Goal: Information Seeking & Learning: Learn about a topic

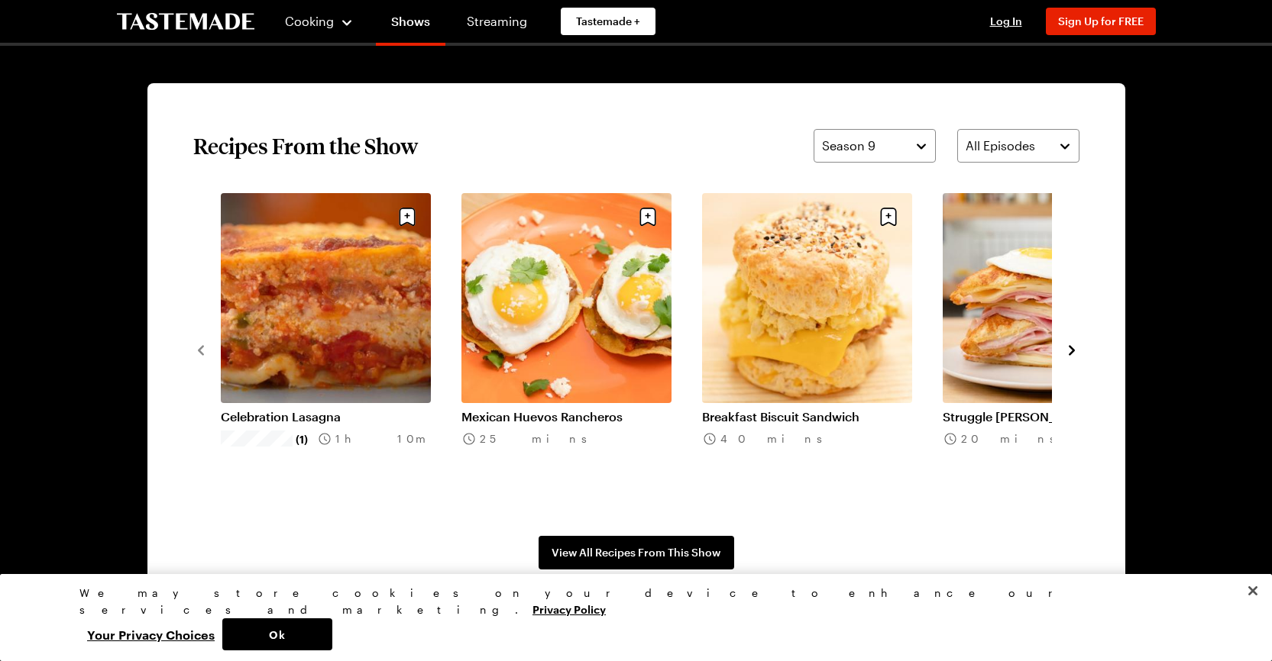
scroll to position [1146, 0]
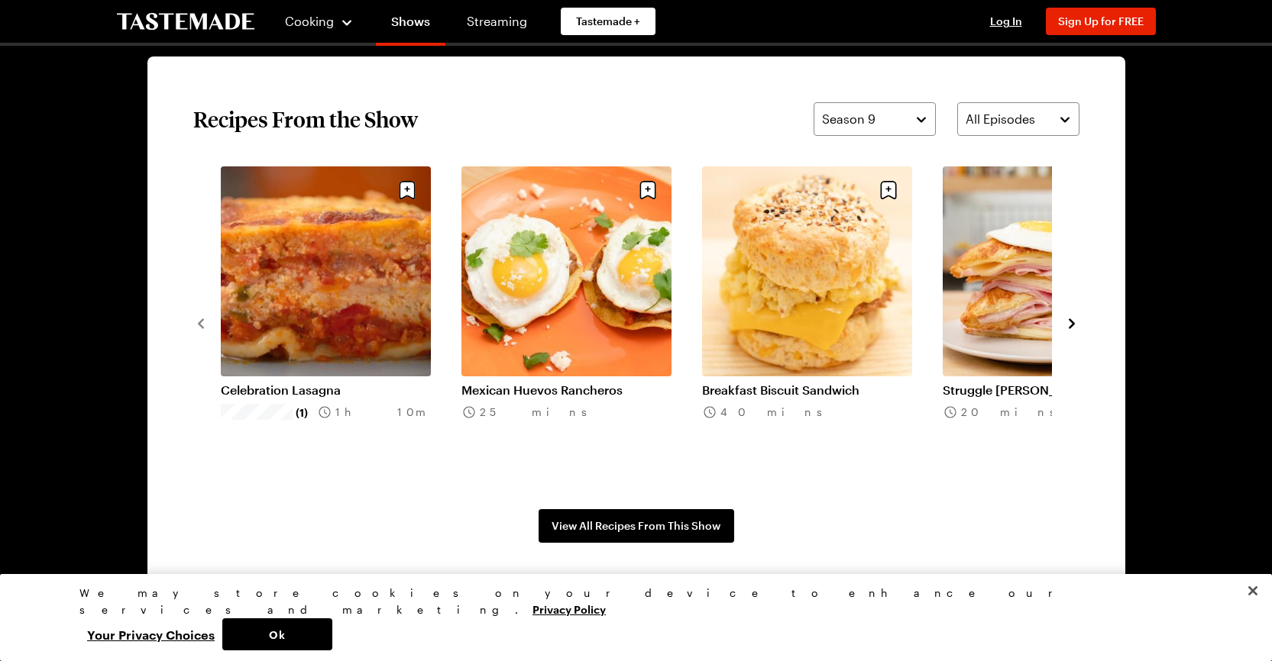
click at [781, 383] on link "Breakfast Biscuit Sandwich" at bounding box center [807, 390] width 210 height 15
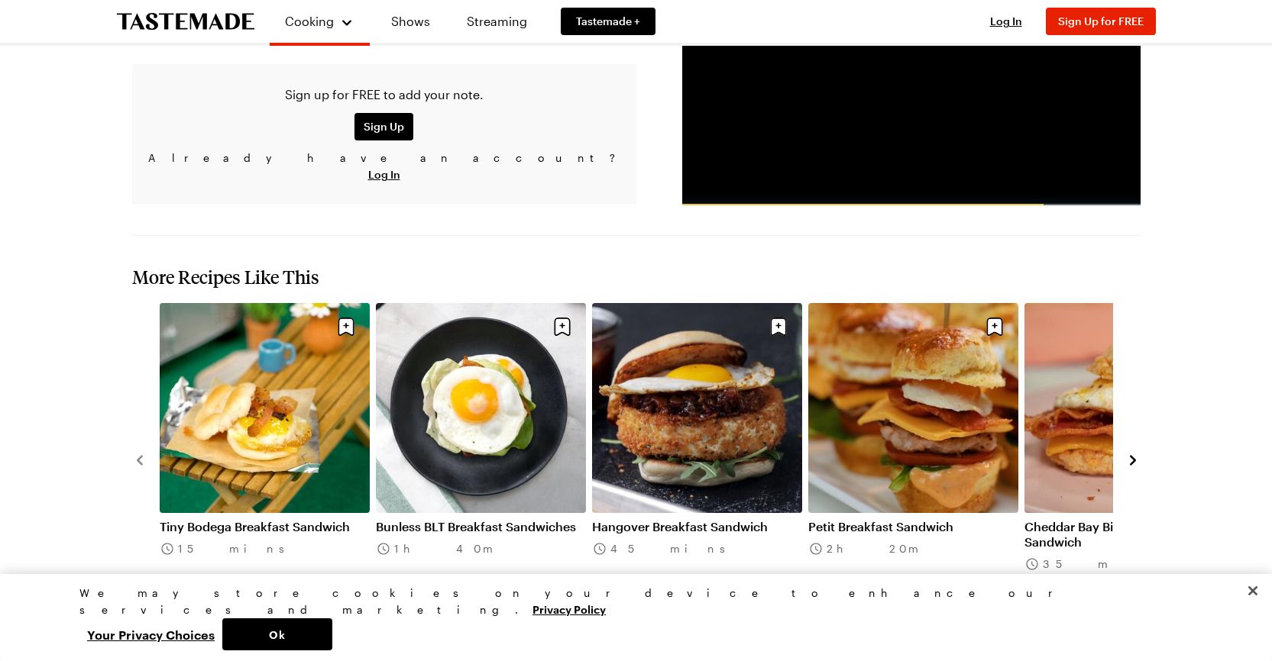
scroll to position [1833, 0]
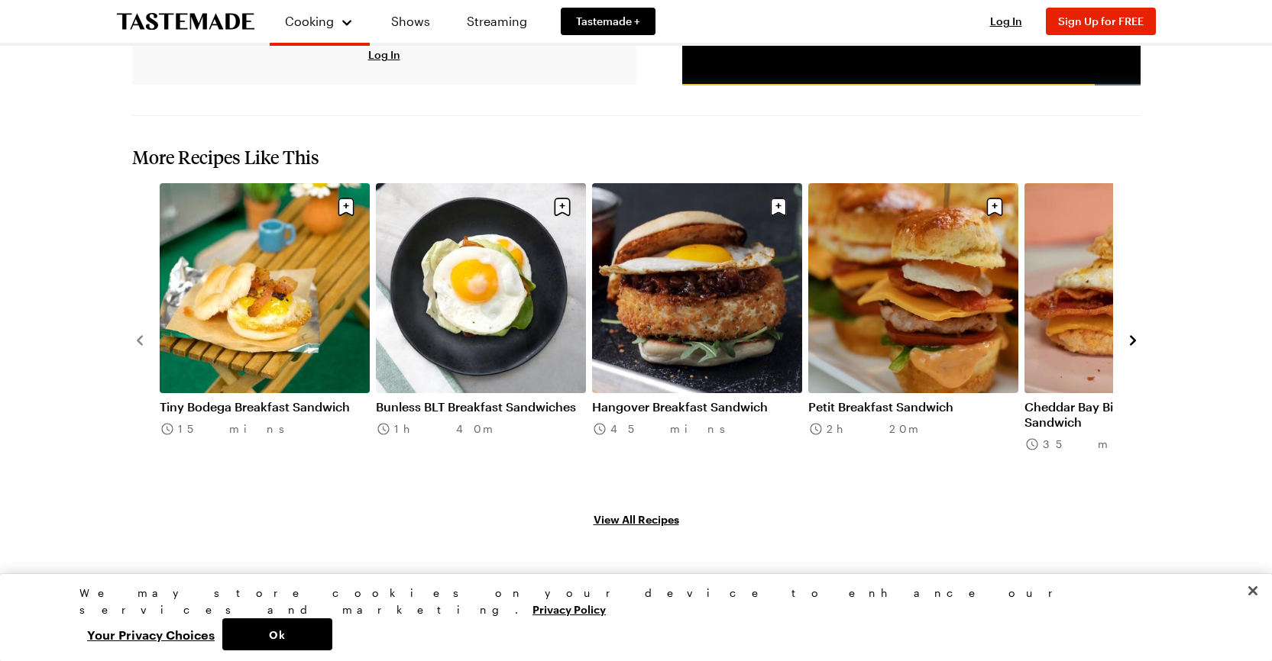
click at [615, 399] on link "Hangover Breakfast Sandwich" at bounding box center [697, 406] width 210 height 15
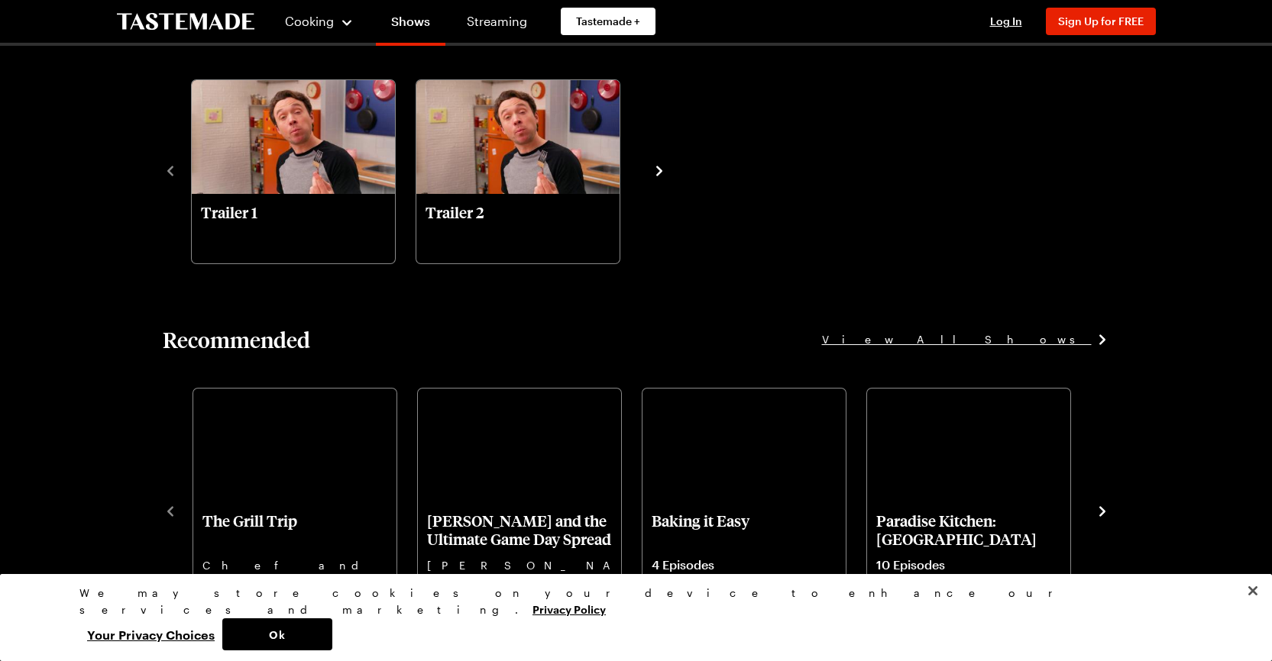
scroll to position [1146, 0]
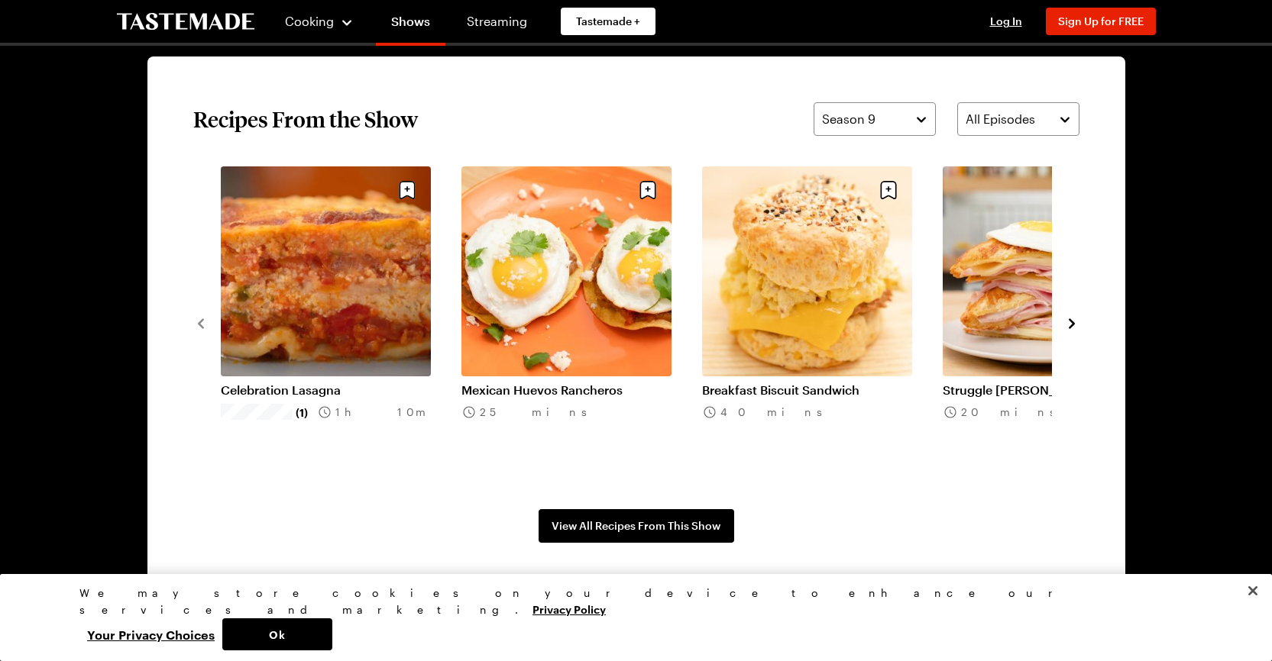
click at [1075, 325] on icon "navigate to next item" at bounding box center [1071, 323] width 15 height 15
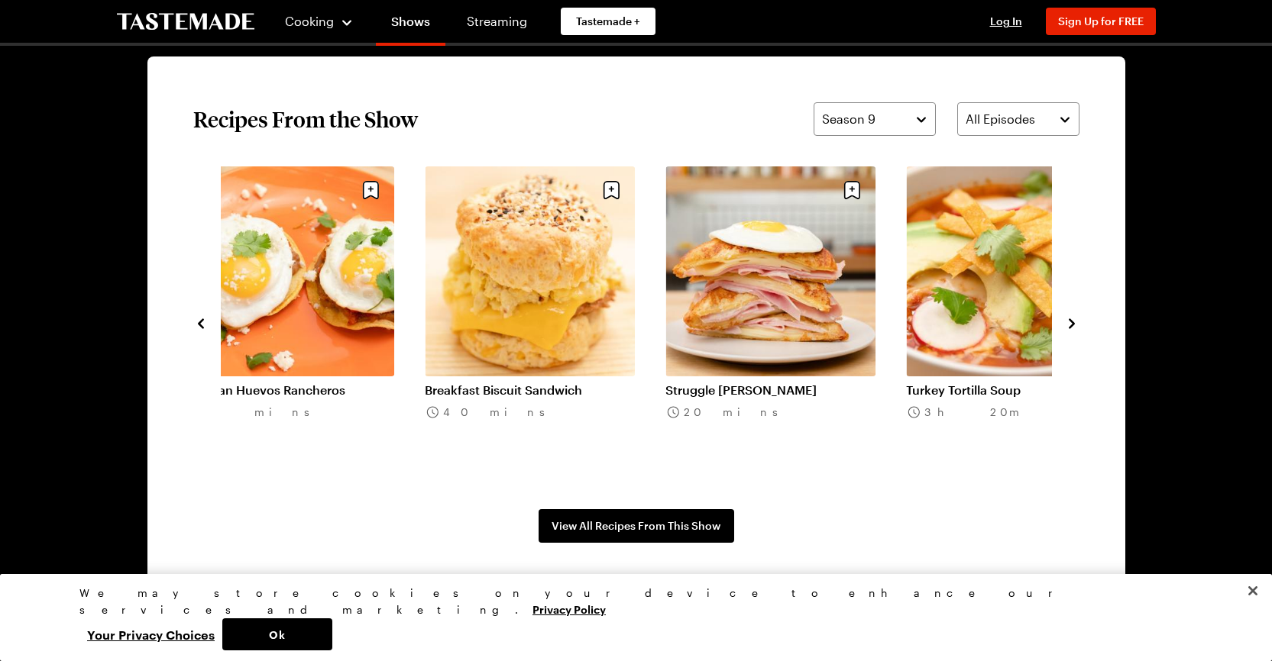
click at [1075, 325] on icon "navigate to next item" at bounding box center [1071, 323] width 15 height 15
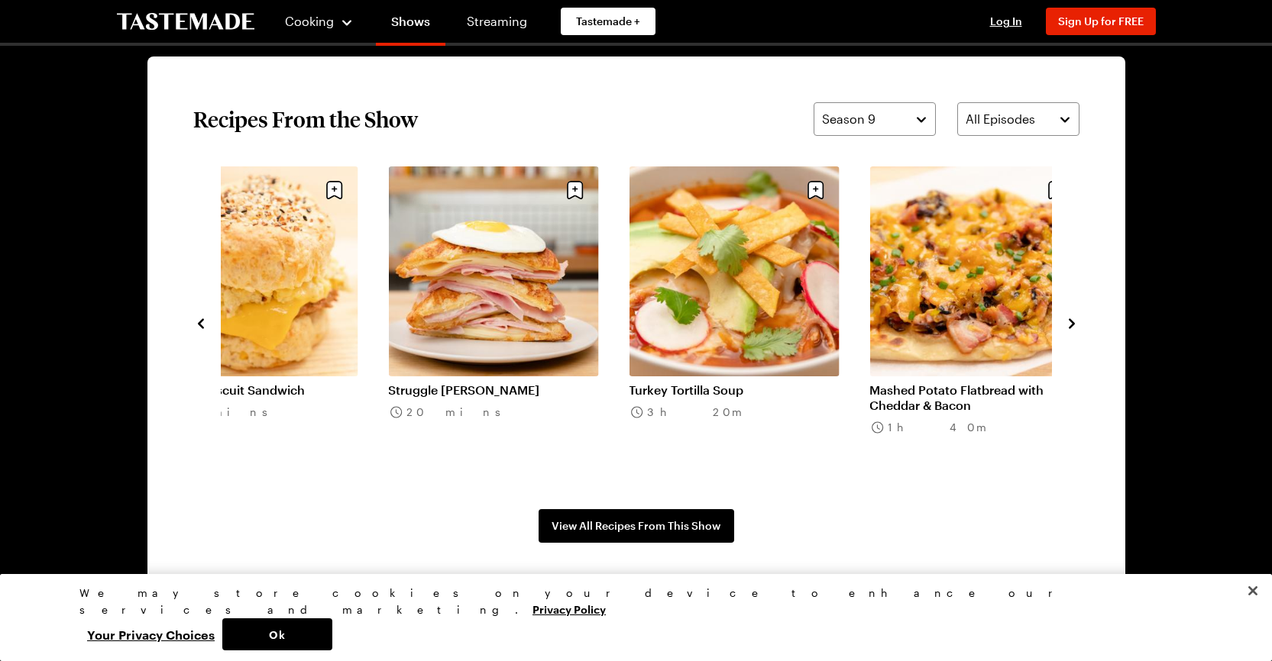
click at [1075, 325] on icon "navigate to next item" at bounding box center [1071, 323] width 15 height 15
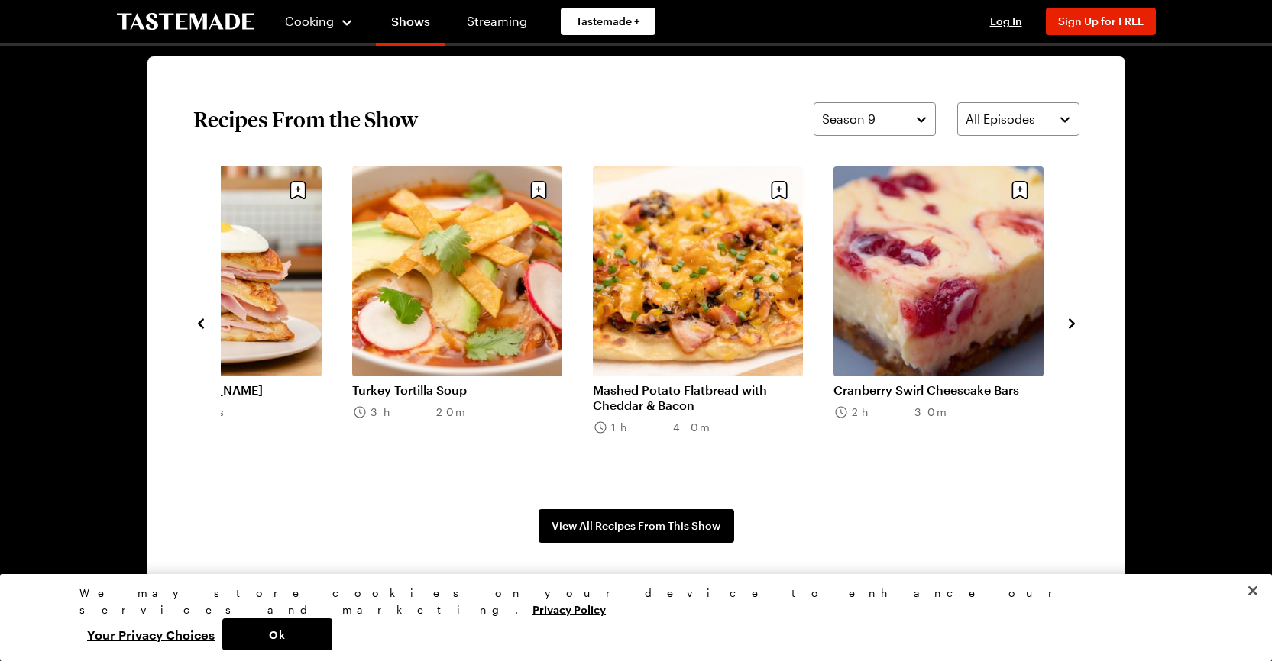
click at [1072, 320] on icon "navigate to next item" at bounding box center [1071, 323] width 15 height 15
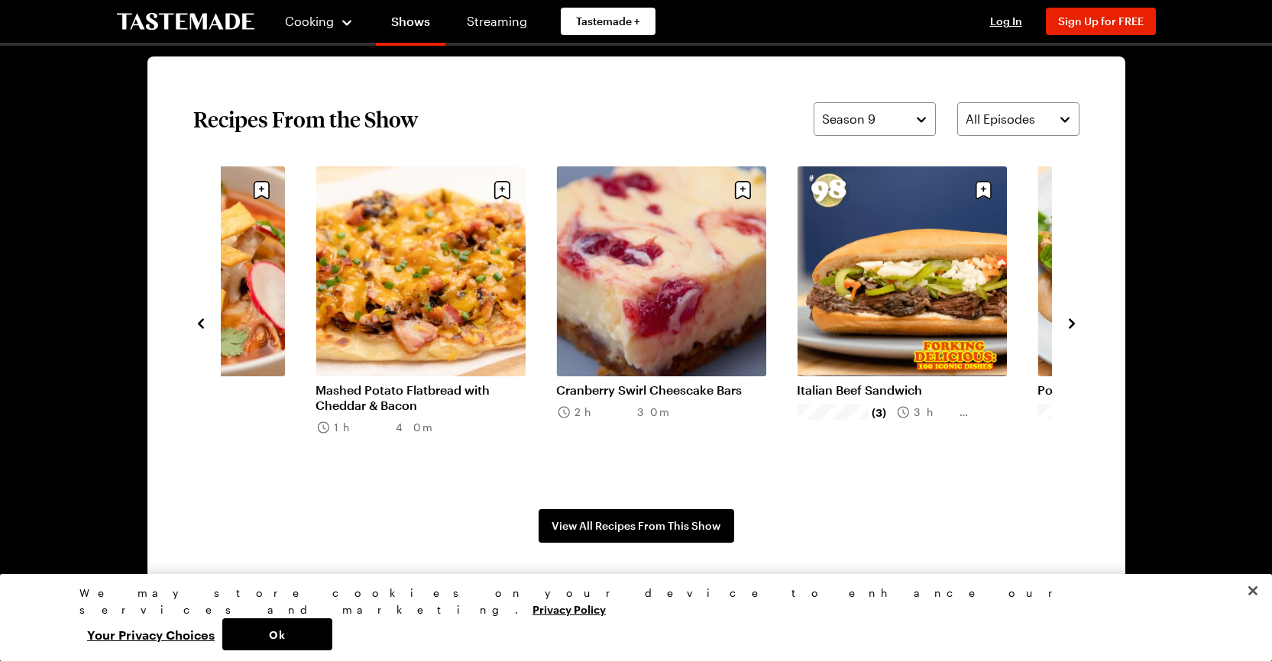
click at [1072, 320] on icon "navigate to next item" at bounding box center [1071, 323] width 15 height 15
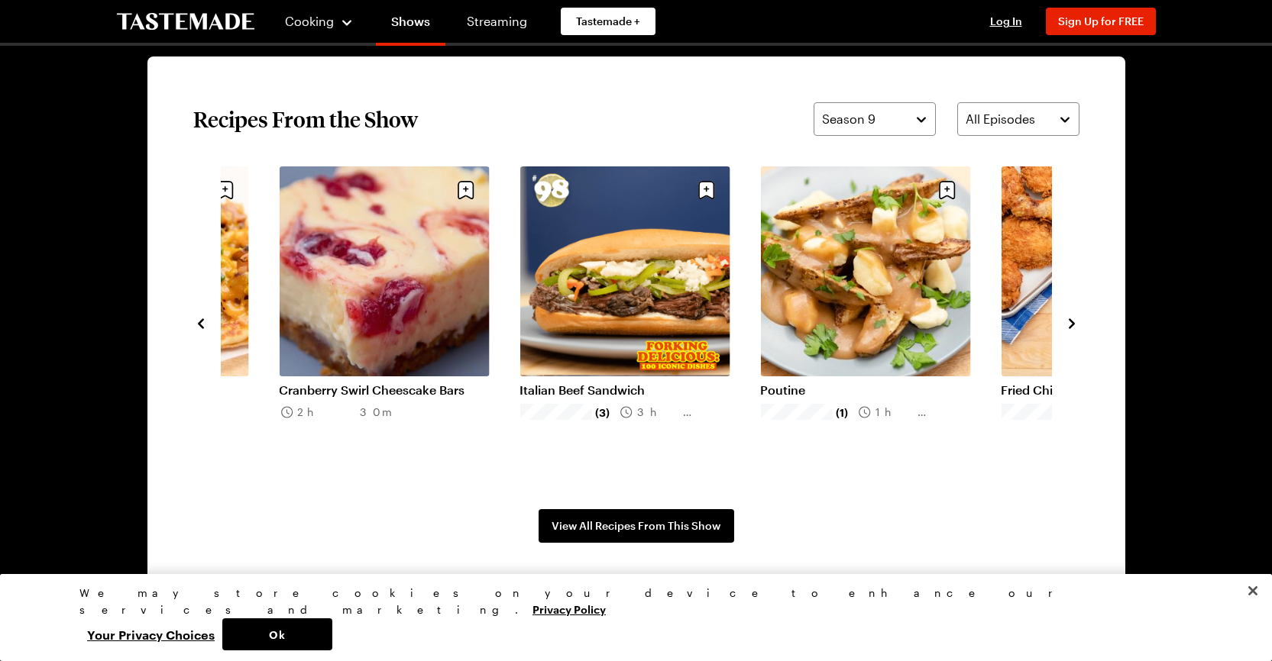
click at [1072, 320] on icon "navigate to next item" at bounding box center [1071, 323] width 15 height 15
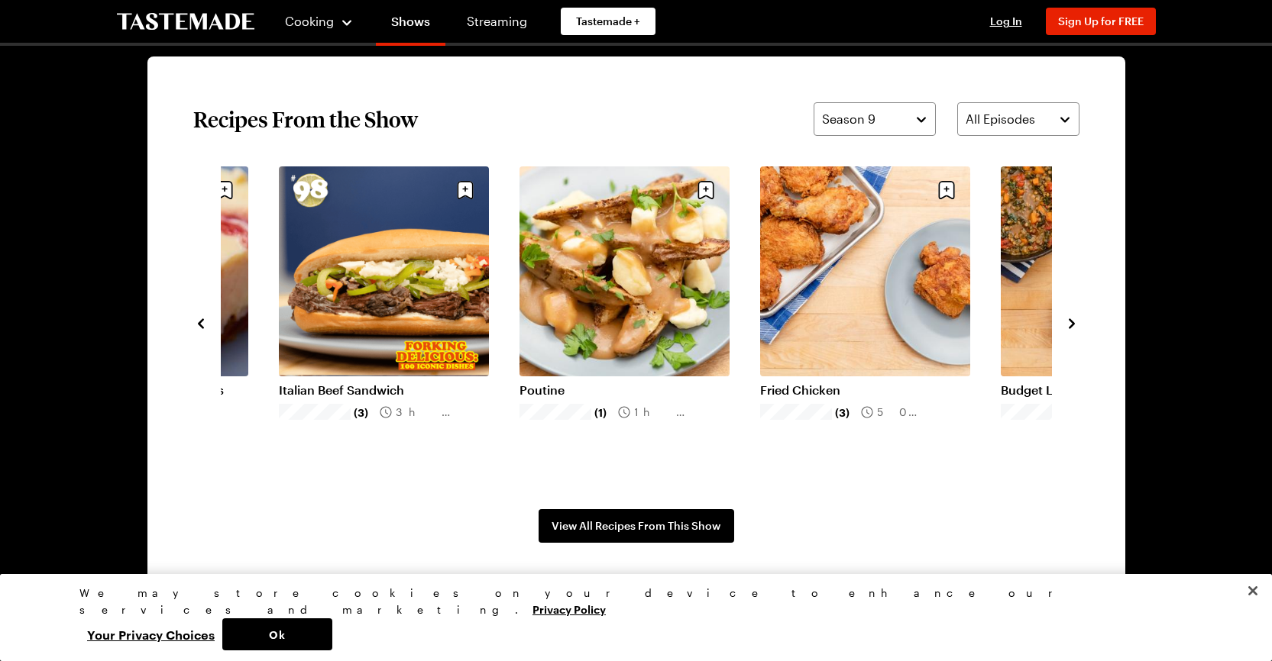
click at [1072, 320] on icon "navigate to next item" at bounding box center [1071, 323] width 15 height 15
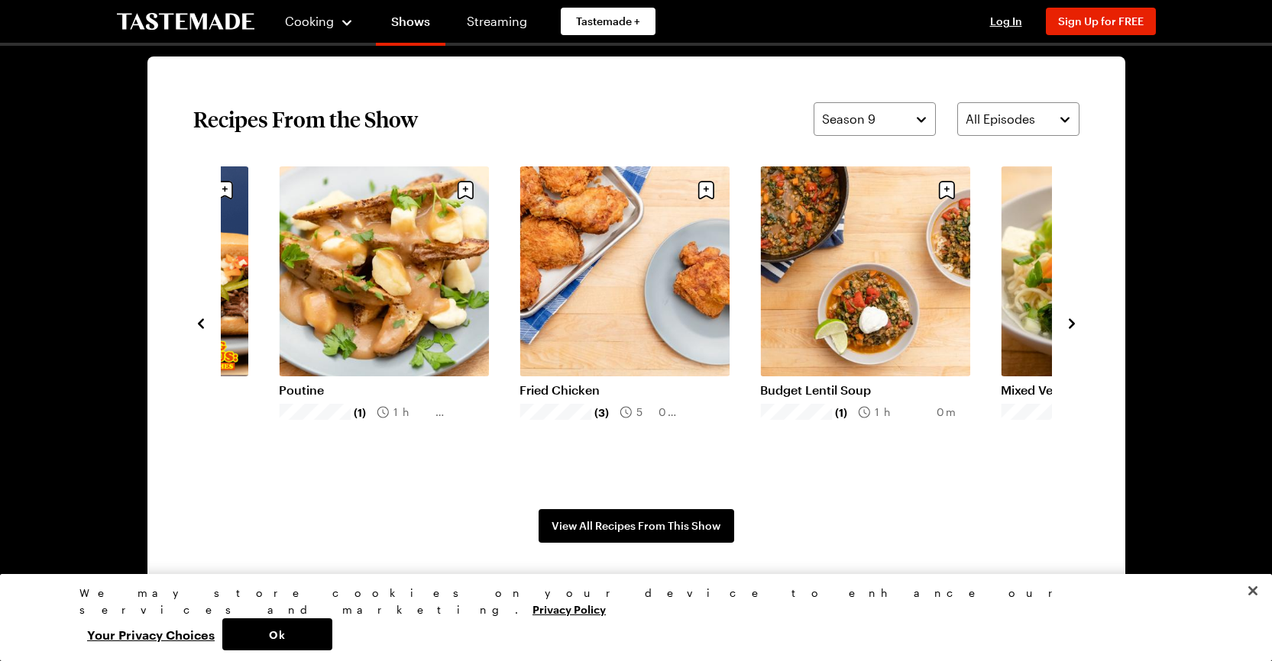
click at [1072, 320] on icon "navigate to next item" at bounding box center [1071, 323] width 15 height 15
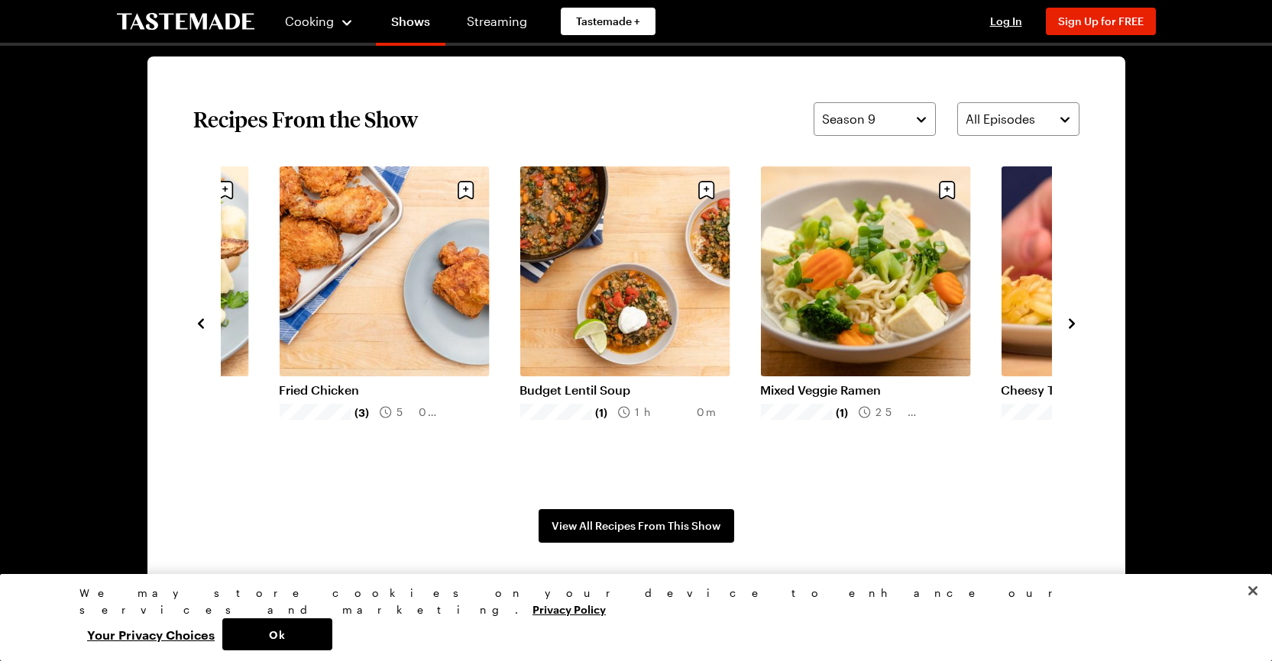
click at [1072, 320] on icon "navigate to next item" at bounding box center [1071, 323] width 15 height 15
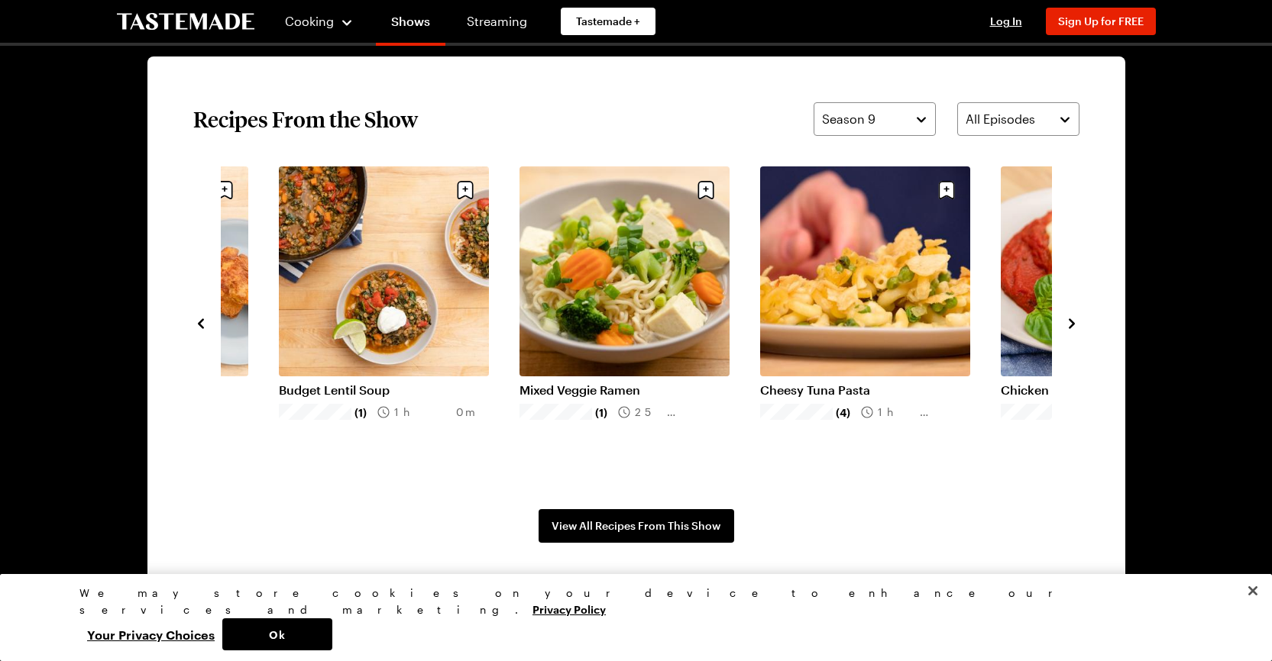
click at [920, 383] on link "Cheesy Tuna Pasta" at bounding box center [865, 390] width 210 height 15
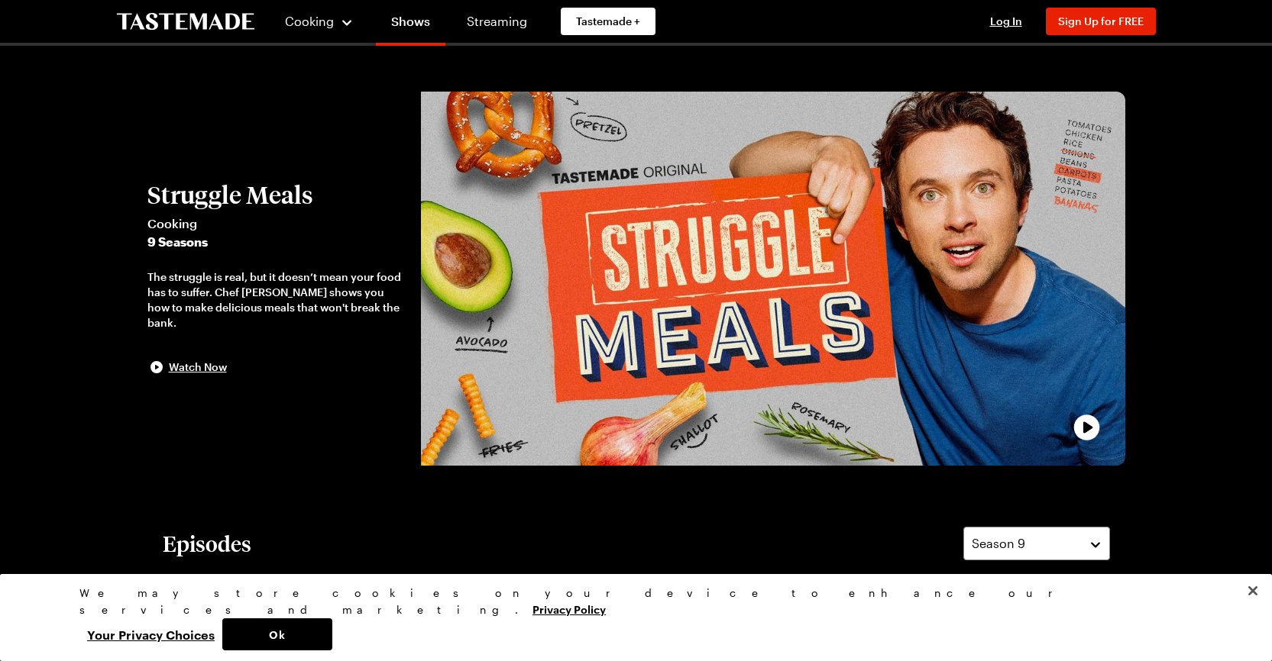
scroll to position [1146, 0]
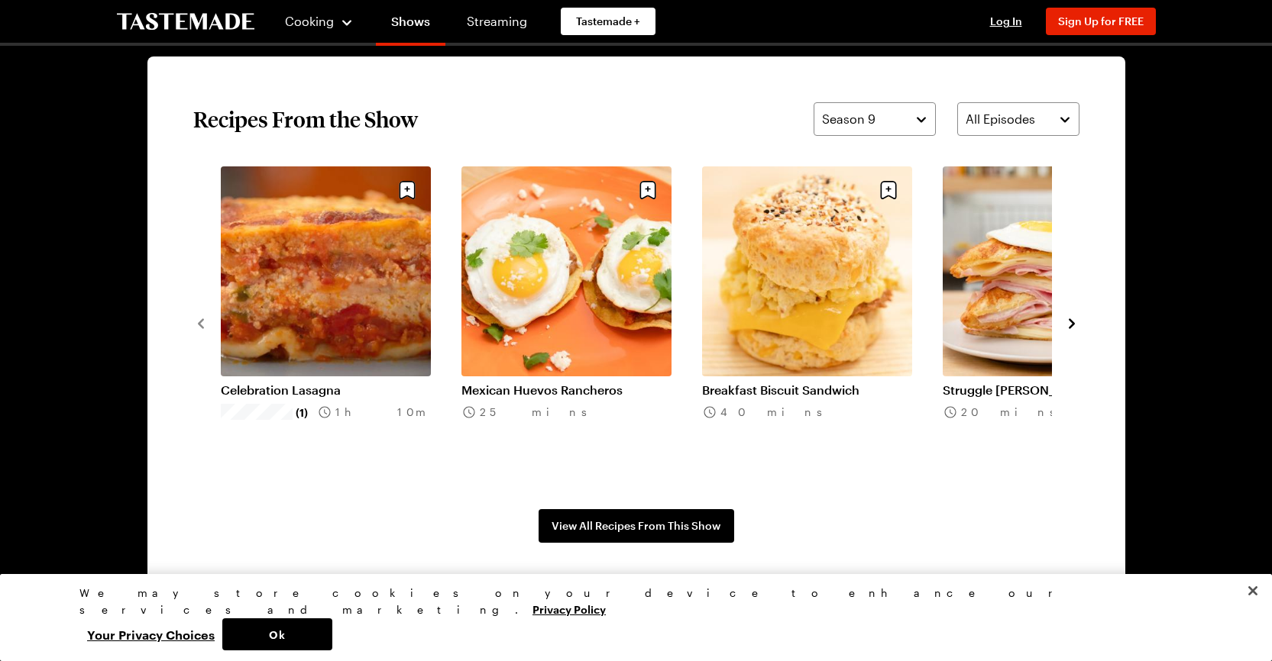
click at [1072, 322] on icon "navigate to next item" at bounding box center [1072, 324] width 6 height 10
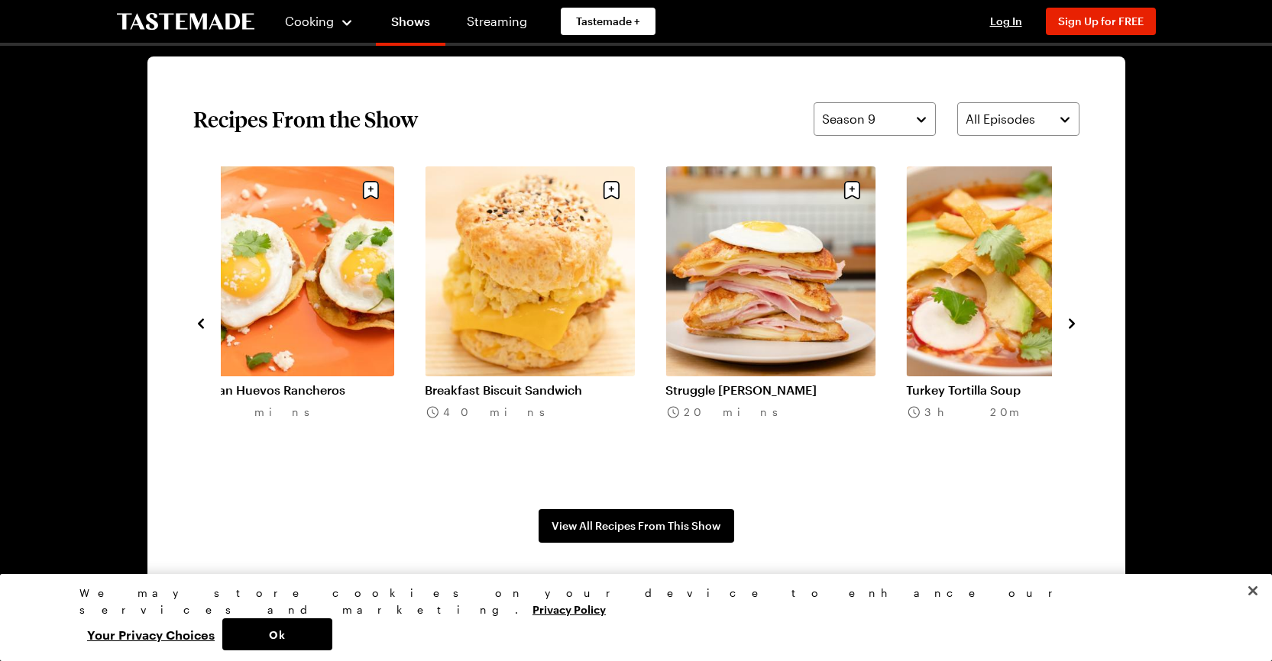
click at [1072, 322] on icon "navigate to next item" at bounding box center [1072, 324] width 6 height 10
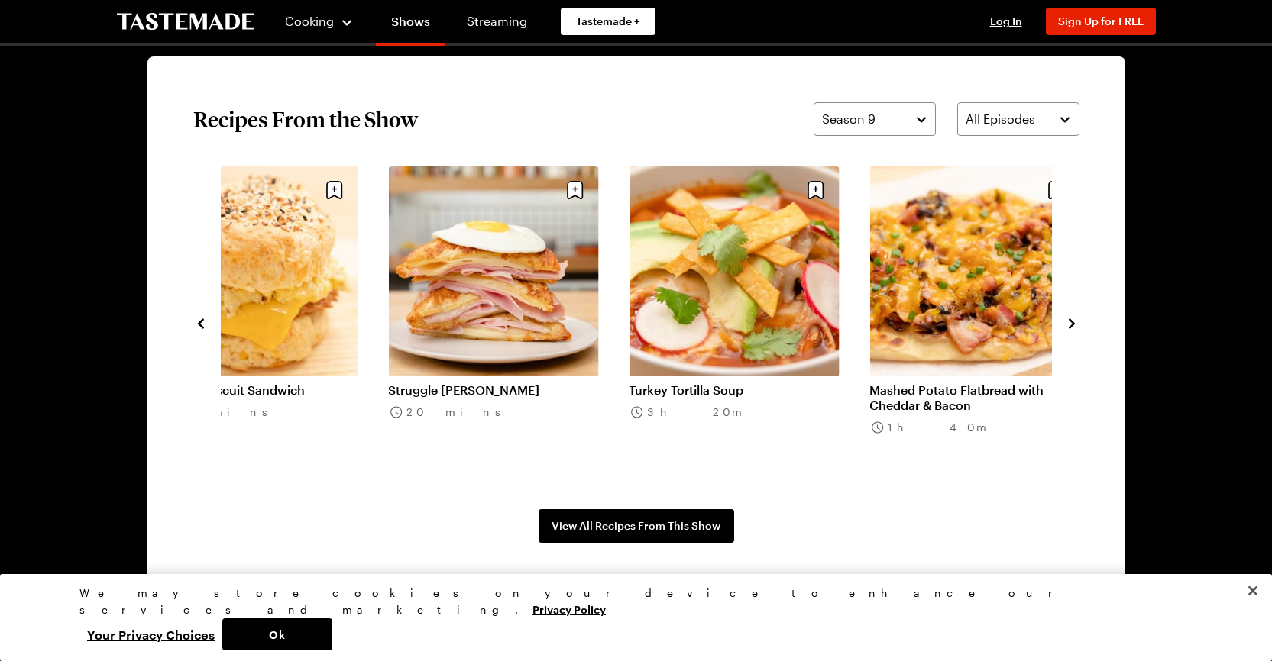
click at [1072, 322] on icon "navigate to next item" at bounding box center [1072, 324] width 6 height 10
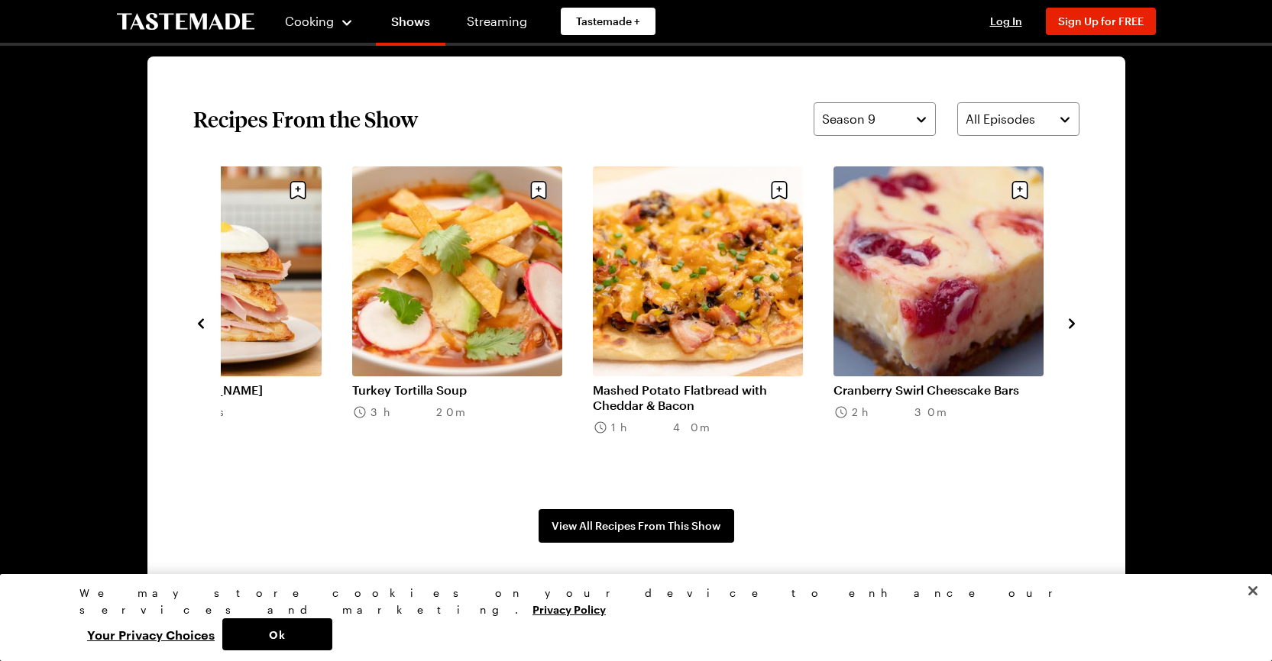
click at [1072, 322] on icon "navigate to next item" at bounding box center [1072, 324] width 6 height 10
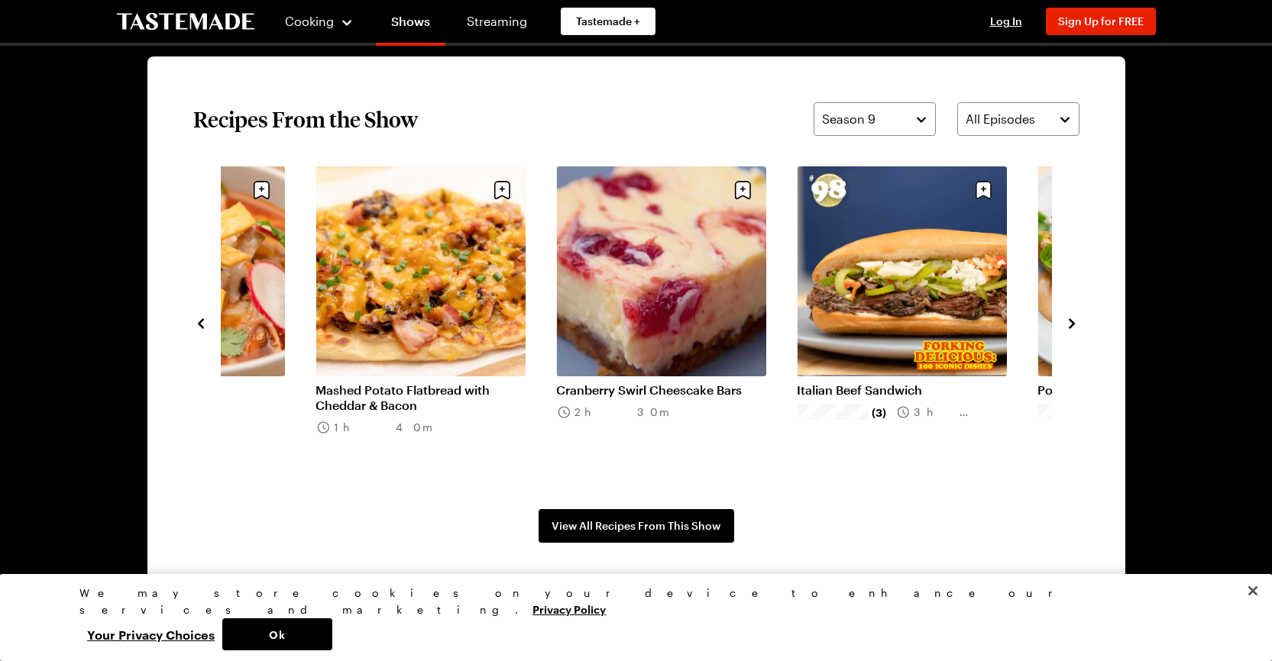
click at [1072, 322] on icon "navigate to next item" at bounding box center [1072, 324] width 6 height 10
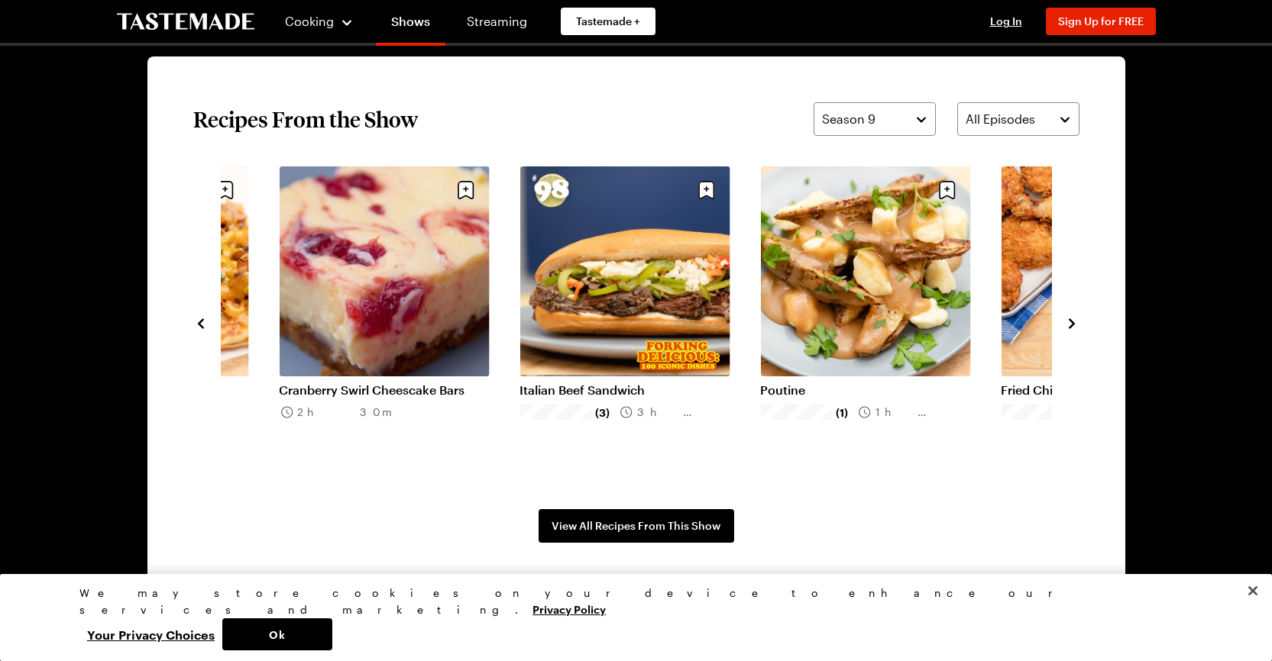
click at [1072, 322] on icon "navigate to next item" at bounding box center [1072, 324] width 6 height 10
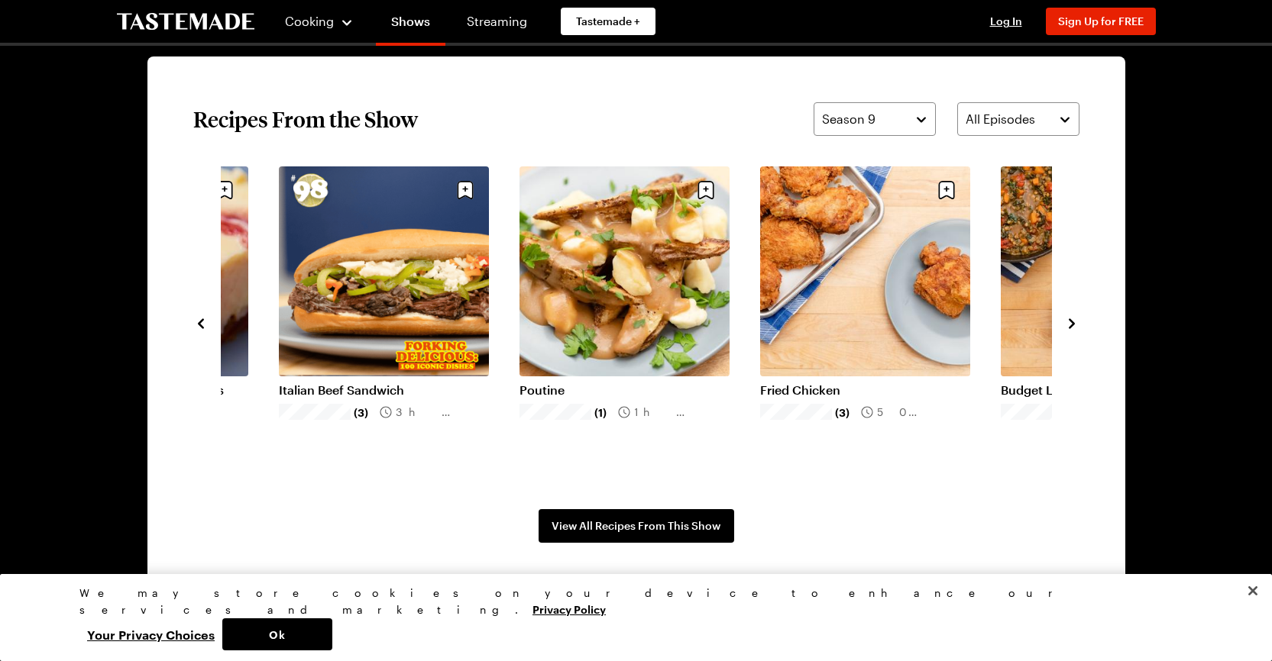
click at [1072, 322] on icon "navigate to next item" at bounding box center [1072, 324] width 6 height 10
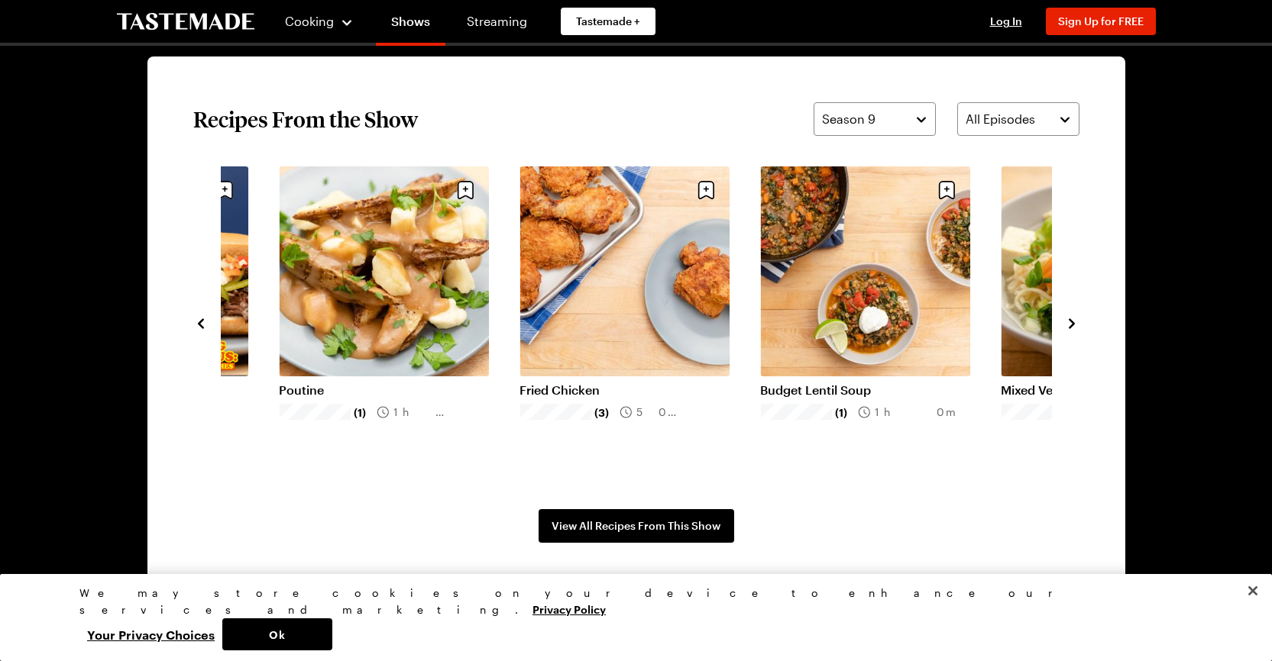
click at [1072, 322] on icon "navigate to next item" at bounding box center [1072, 324] width 6 height 10
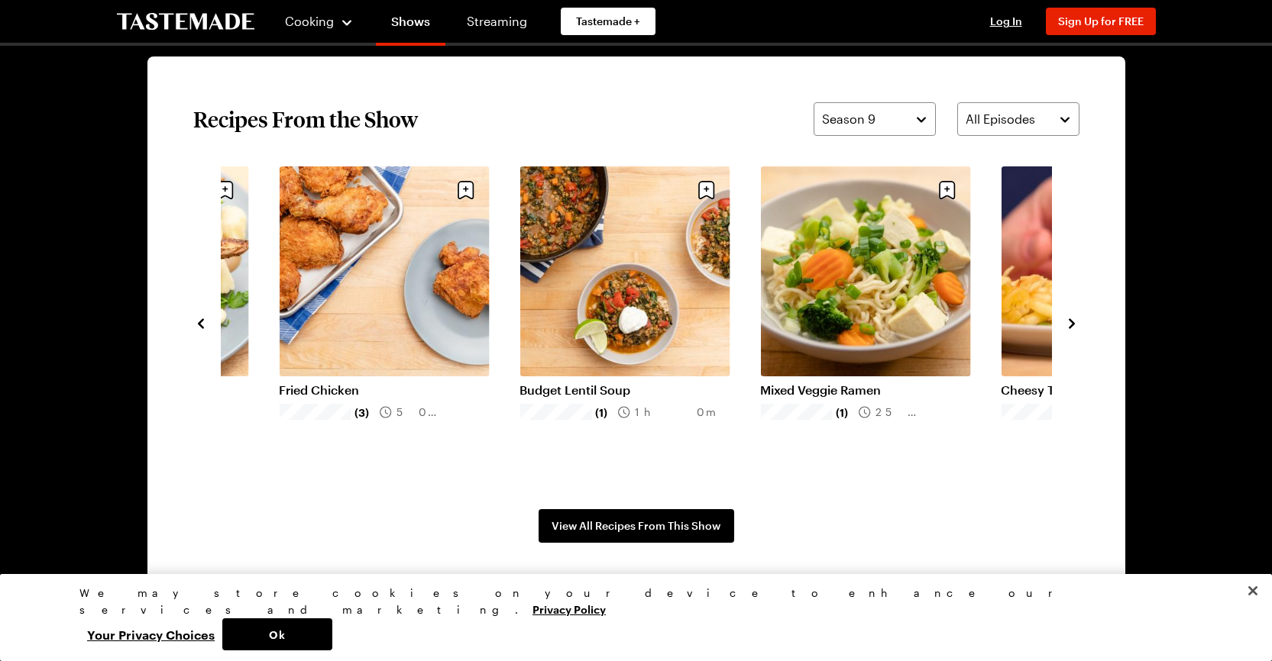
click at [1072, 322] on icon "navigate to next item" at bounding box center [1072, 324] width 6 height 10
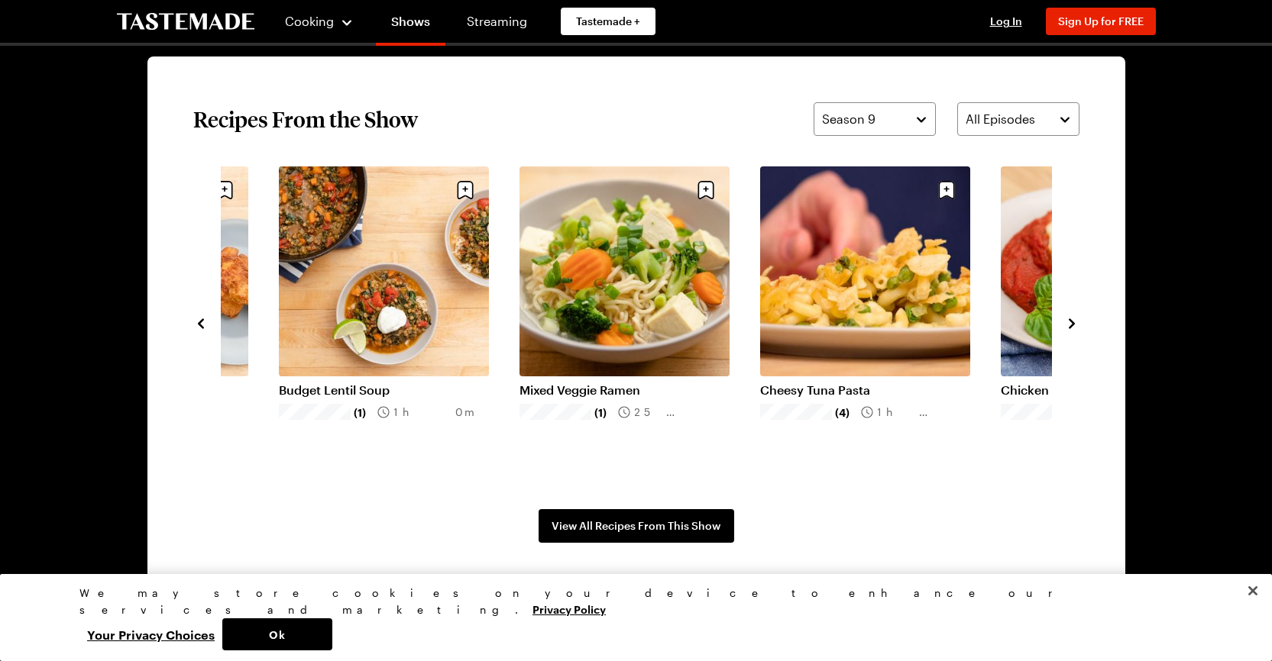
click at [1072, 322] on icon "navigate to next item" at bounding box center [1072, 324] width 6 height 10
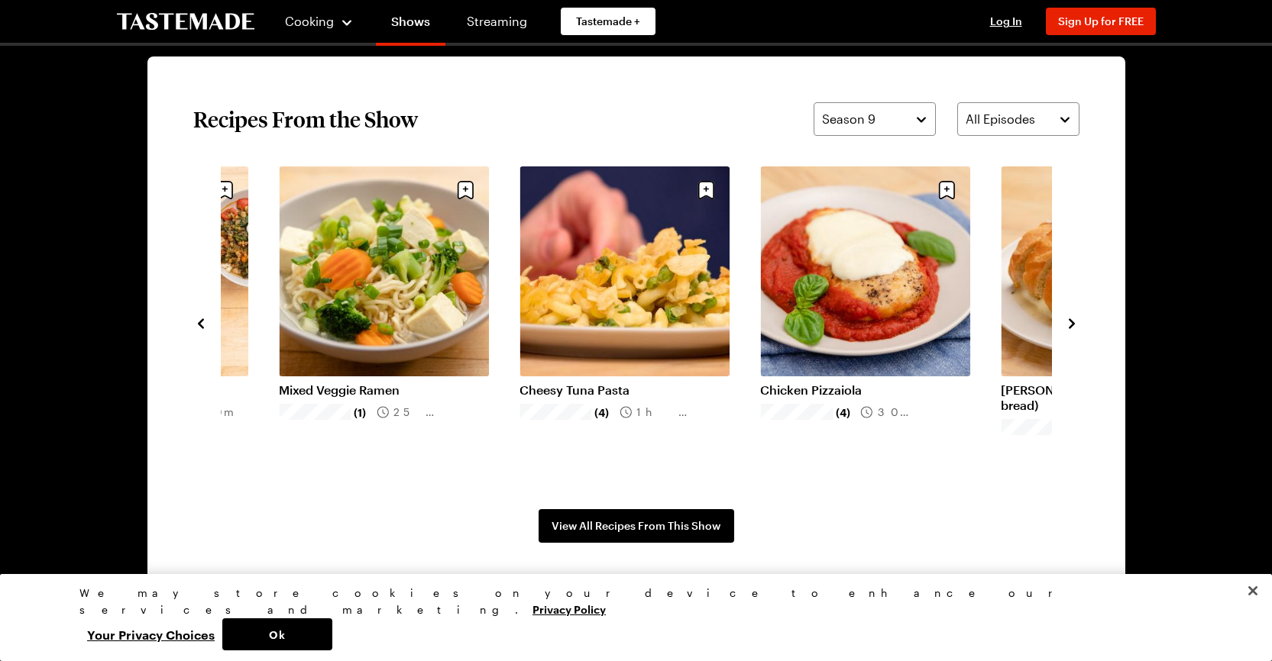
click at [1072, 322] on icon "navigate to next item" at bounding box center [1072, 324] width 6 height 10
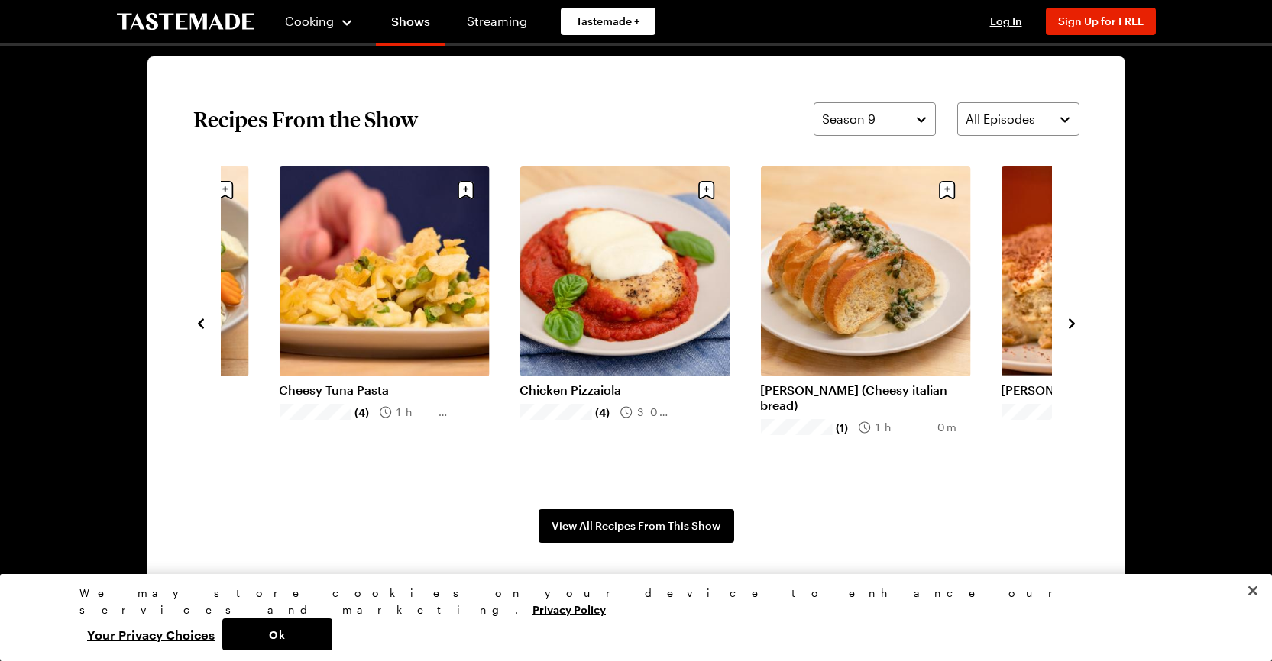
click at [1072, 322] on icon "navigate to next item" at bounding box center [1072, 324] width 6 height 10
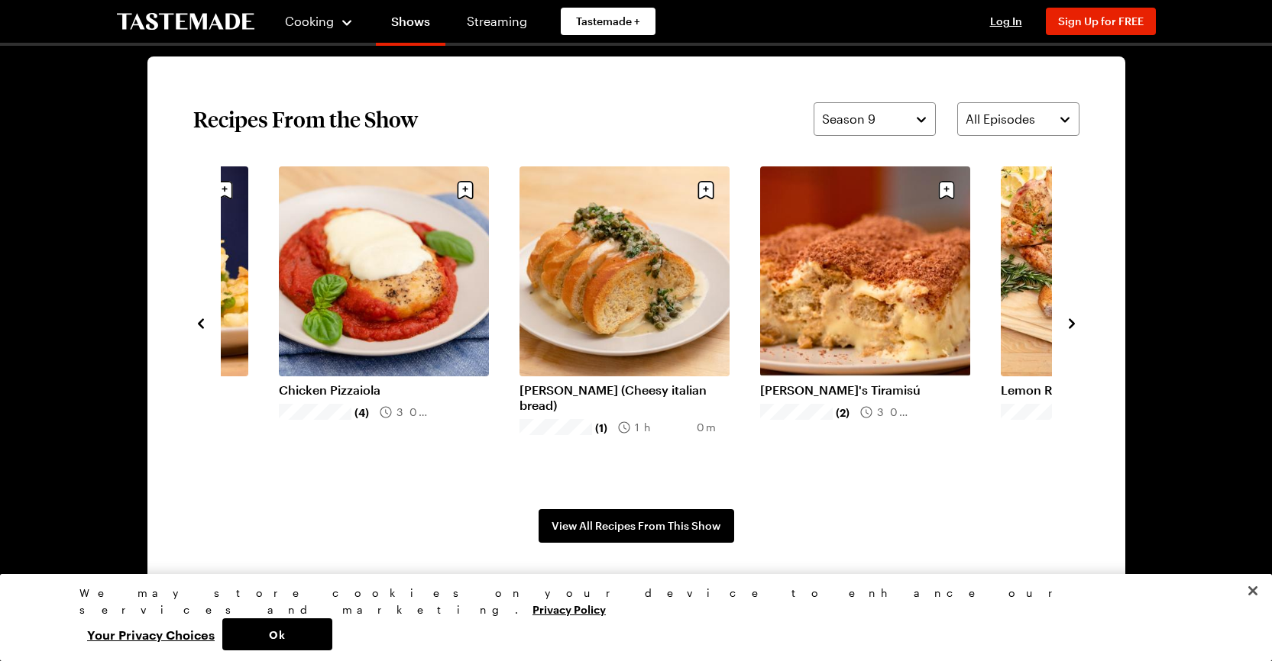
click at [1072, 322] on icon "navigate to next item" at bounding box center [1072, 324] width 6 height 10
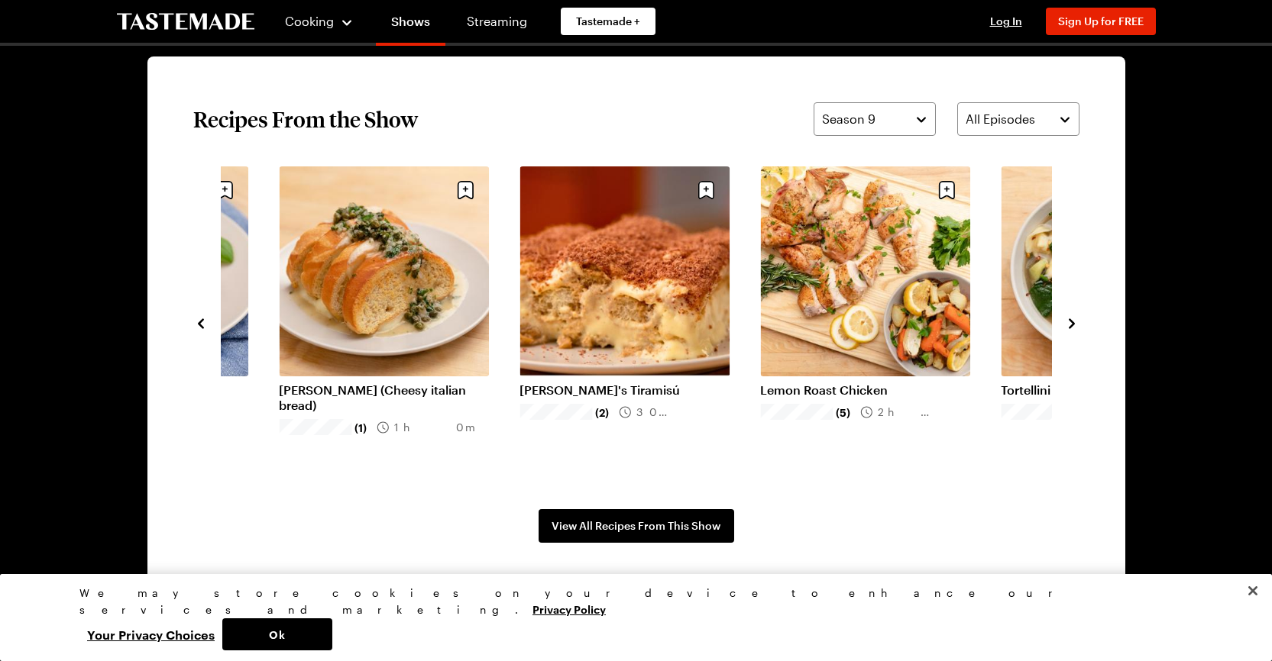
click at [1072, 322] on icon "navigate to next item" at bounding box center [1072, 324] width 6 height 10
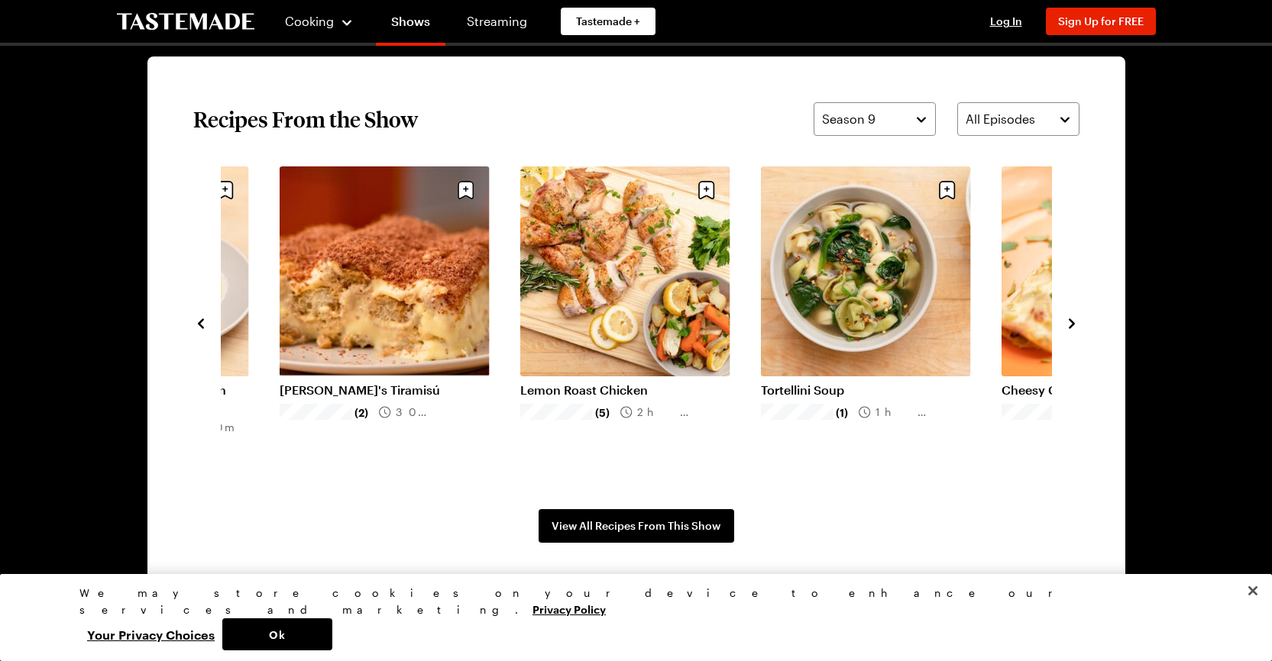
click at [1072, 322] on icon "navigate to next item" at bounding box center [1072, 324] width 6 height 10
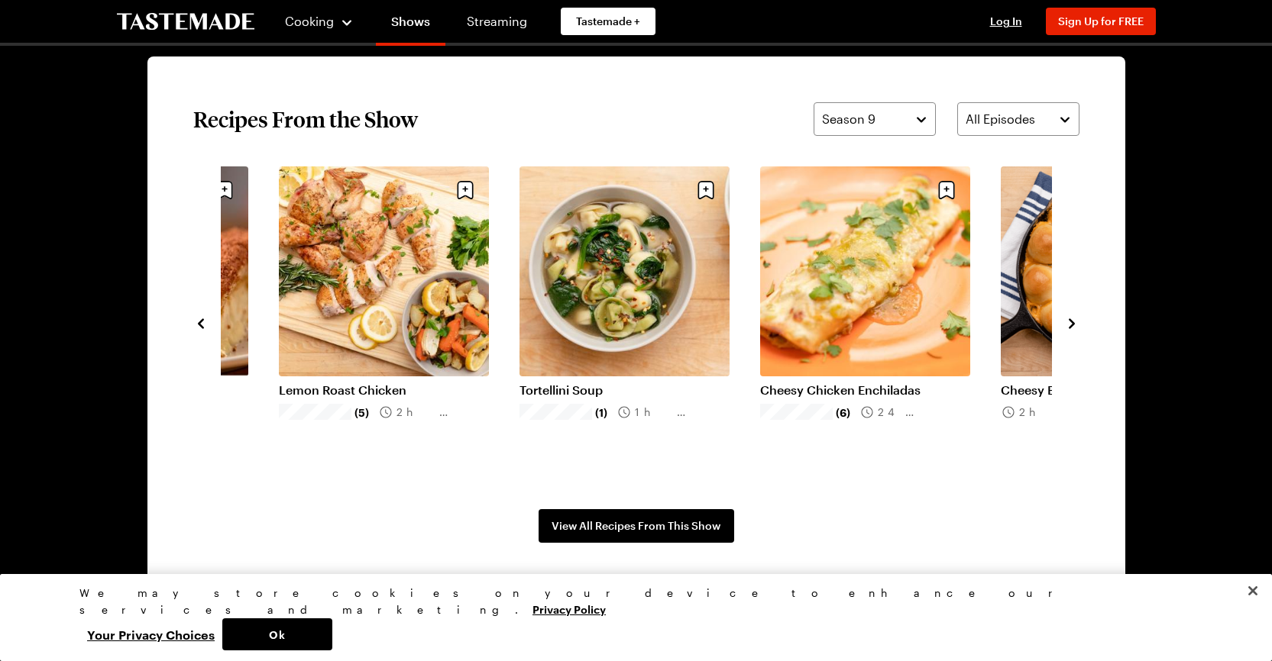
click at [1072, 322] on icon "navigate to next item" at bounding box center [1072, 324] width 6 height 10
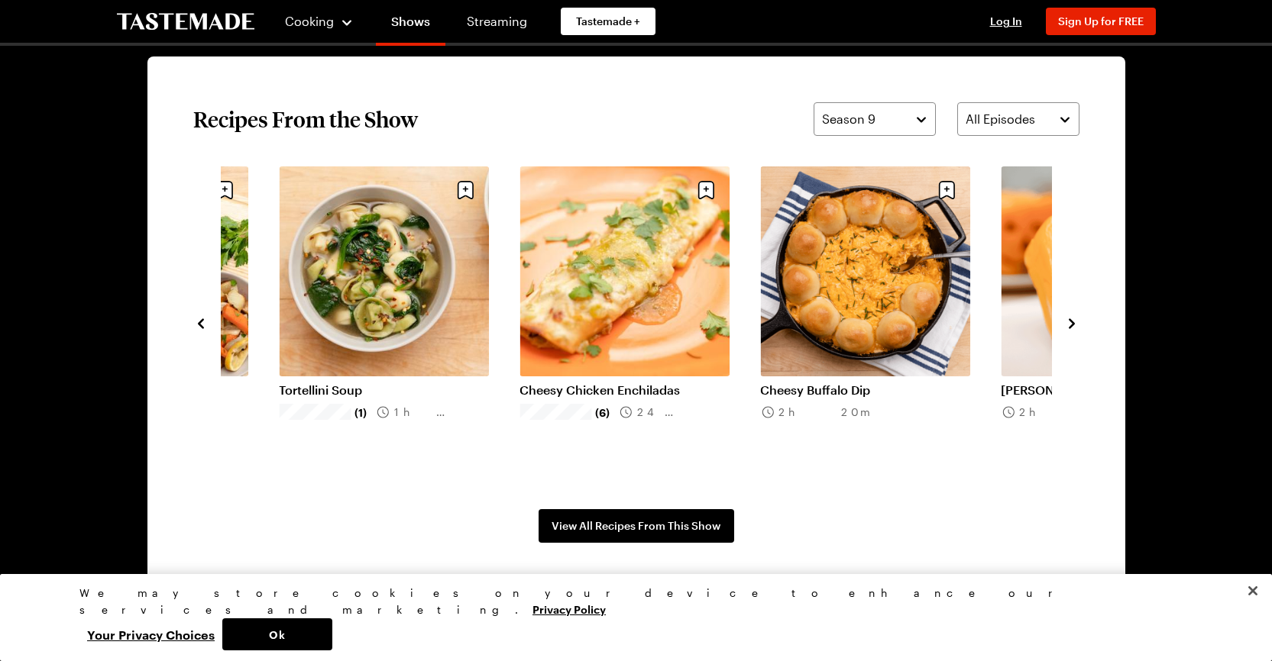
click at [895, 383] on link "Cheesy Buffalo Dip" at bounding box center [865, 390] width 210 height 15
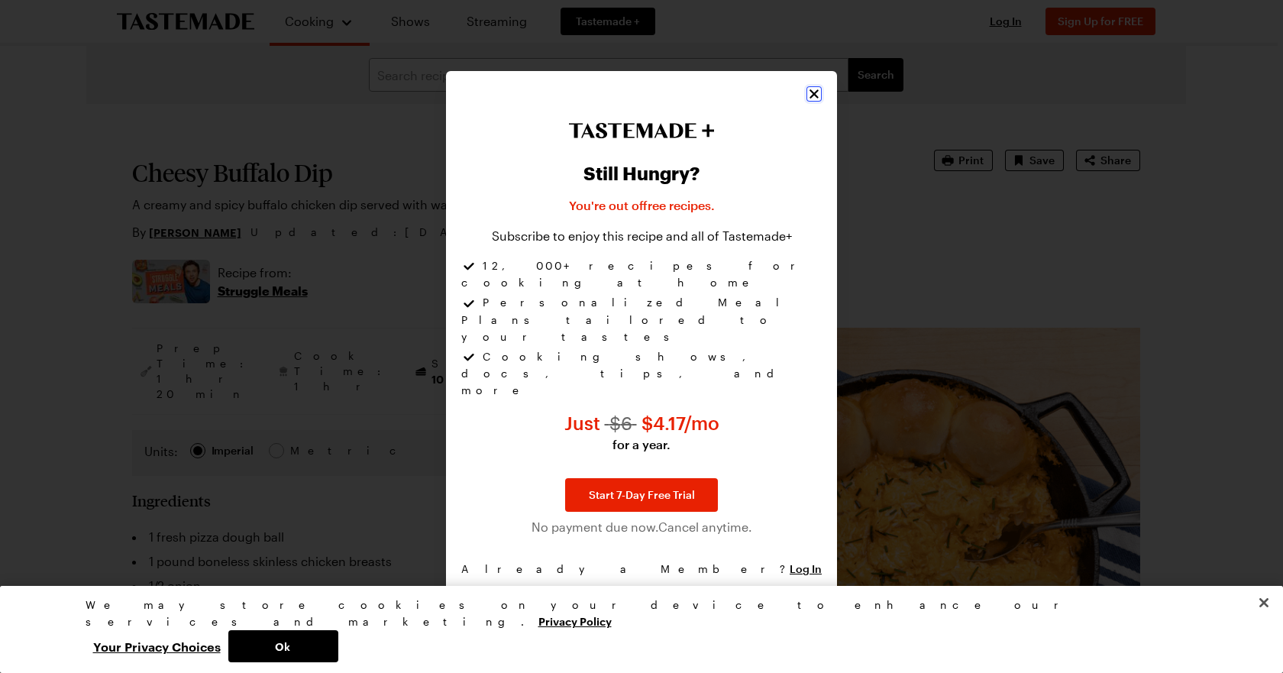
click at [810, 102] on icon "Close" at bounding box center [814, 93] width 15 height 15
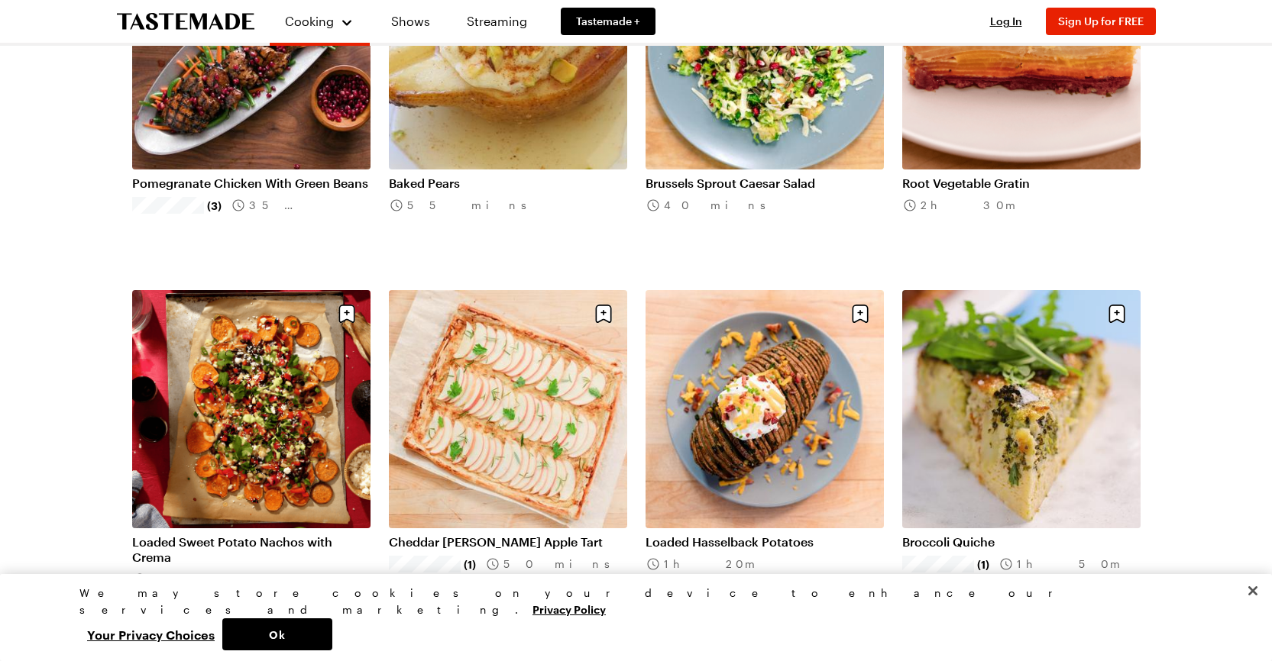
scroll to position [611, 0]
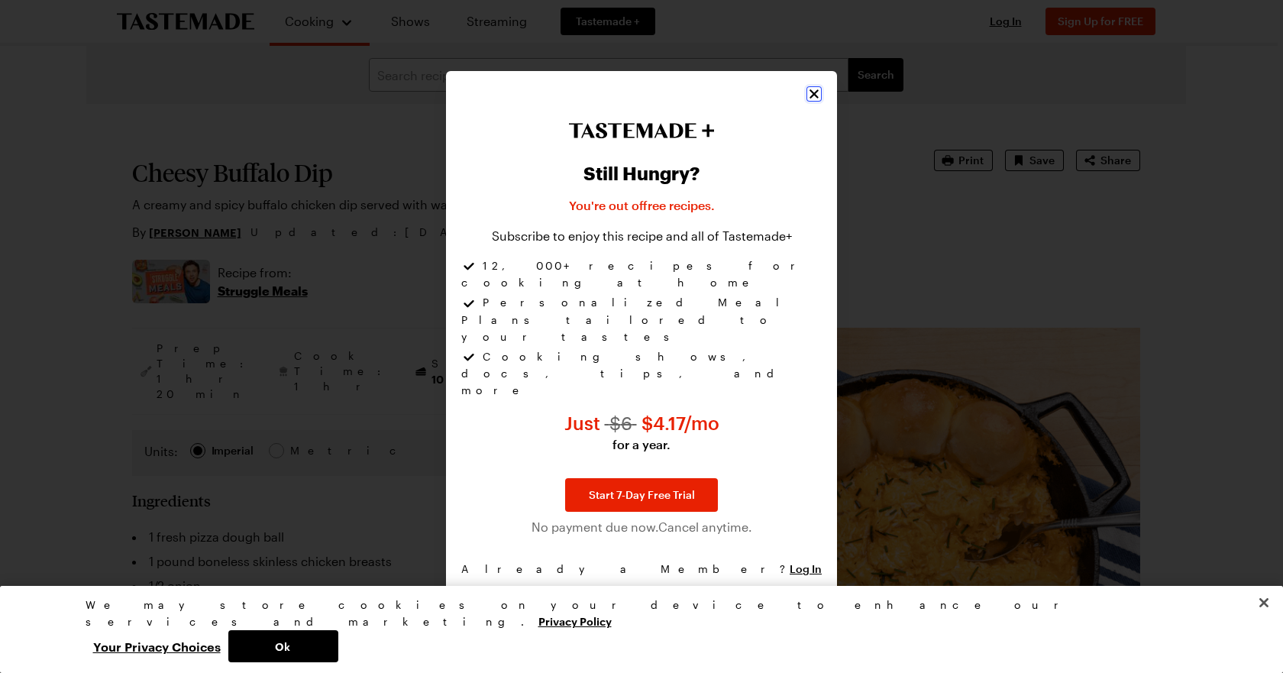
click at [814, 99] on icon "Close" at bounding box center [814, 93] width 9 height 9
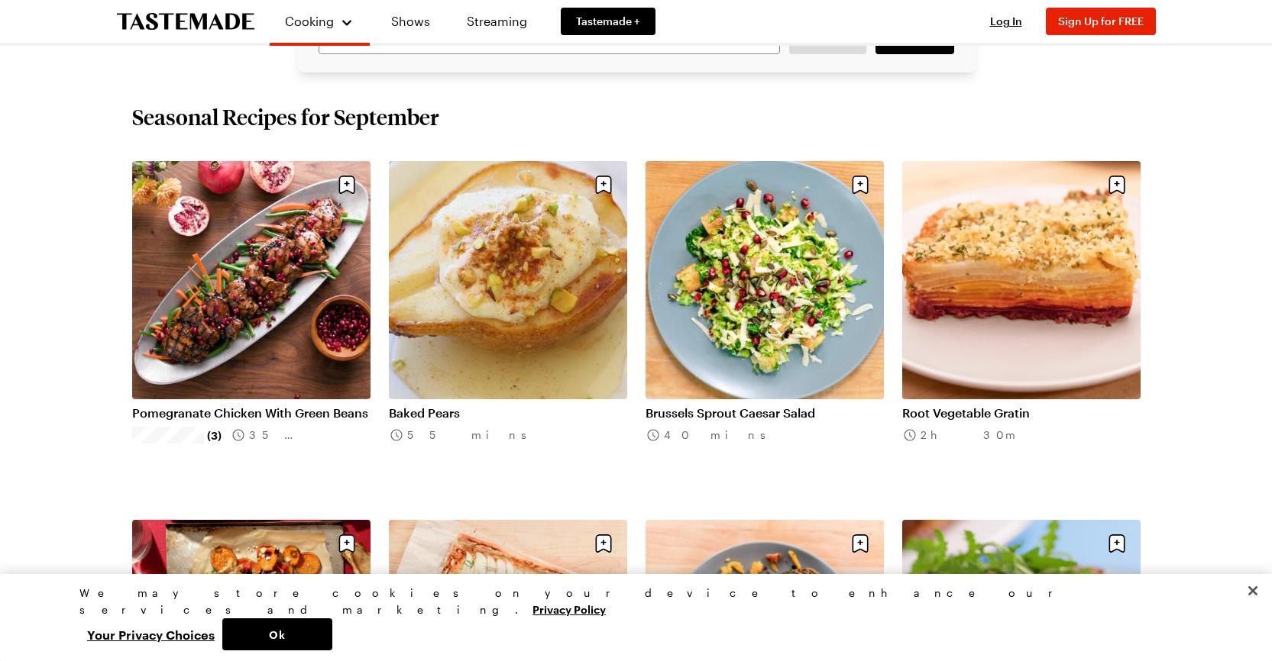
scroll to position [306, 0]
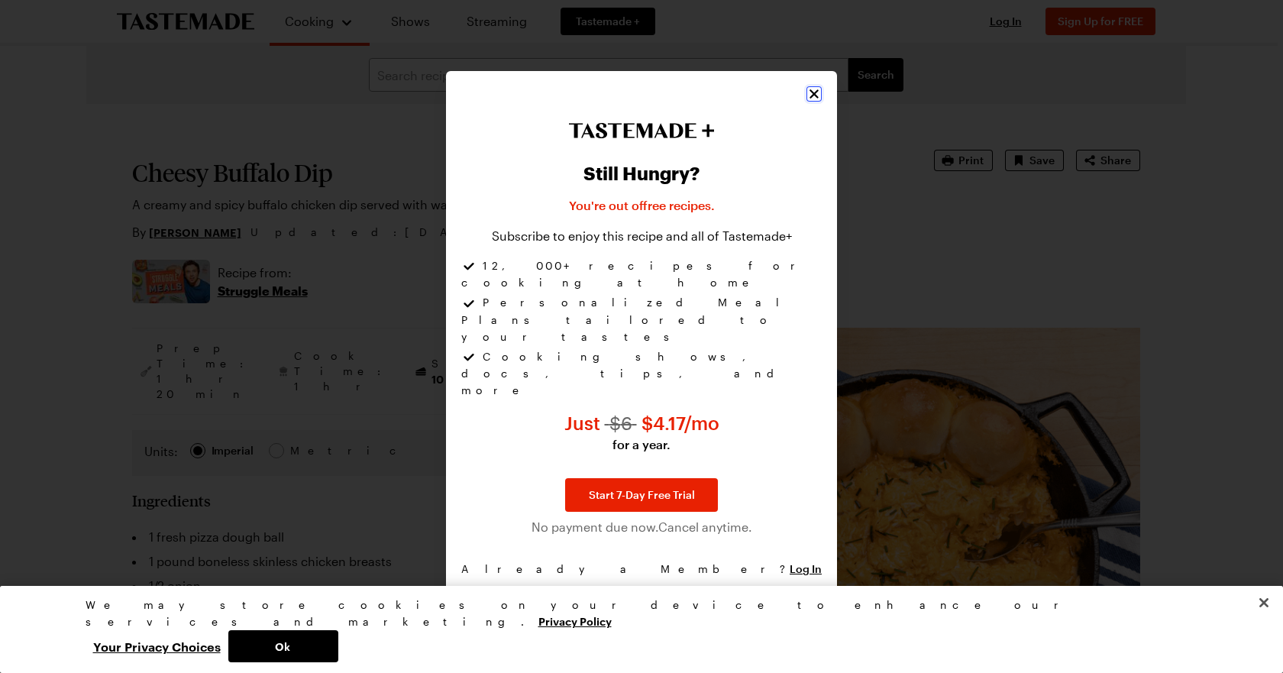
click at [810, 99] on icon "Close" at bounding box center [814, 93] width 9 height 9
click at [810, 102] on icon "Close" at bounding box center [814, 93] width 15 height 15
